Goal: Browse casually

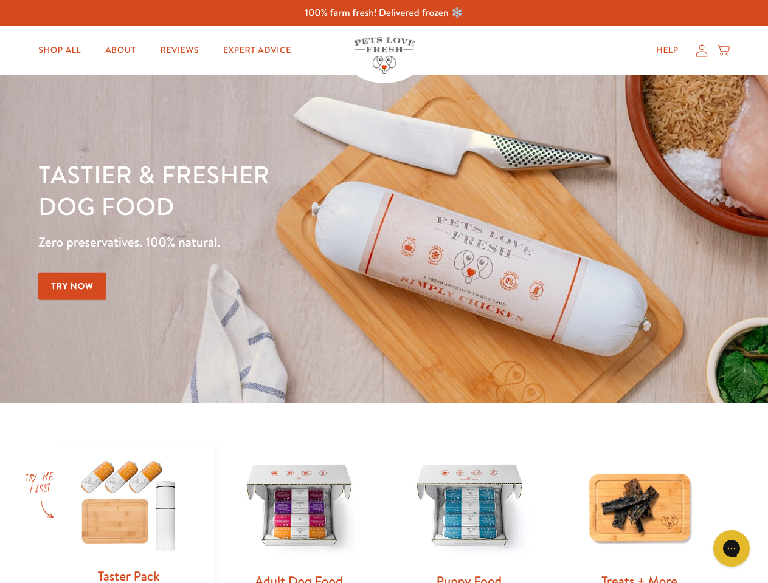
click at [383, 292] on div "Tastier & fresher dog food Zero preservatives. 100% natural. Try Now" at bounding box center [268, 239] width 461 height 160
click at [731, 549] on icon "Open gorgias live chat" at bounding box center [731, 549] width 12 height 12
